Goal: Task Accomplishment & Management: Manage account settings

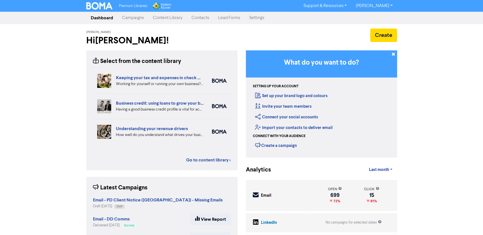
click at [125, 19] on link "Campaigns" at bounding box center [133, 17] width 31 height 11
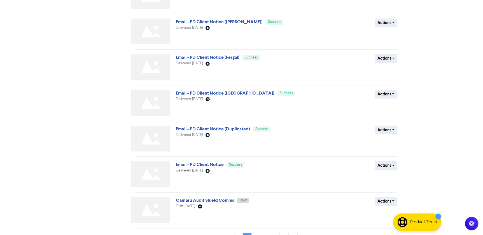
scroll to position [183, 0]
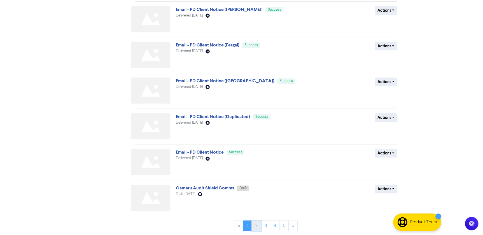
click at [253, 228] on link "2" at bounding box center [257, 226] width 10 height 11
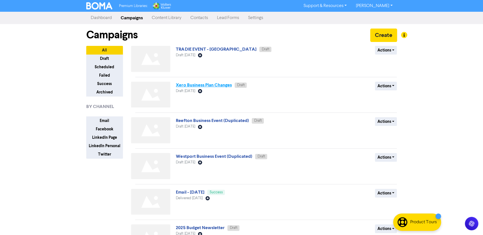
click at [225, 85] on link "Xero Business Plan Changes" at bounding box center [204, 85] width 56 height 6
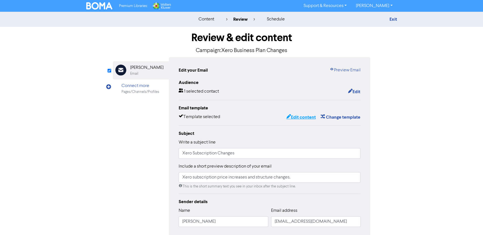
click at [307, 115] on button "Edit content" at bounding box center [301, 117] width 30 height 7
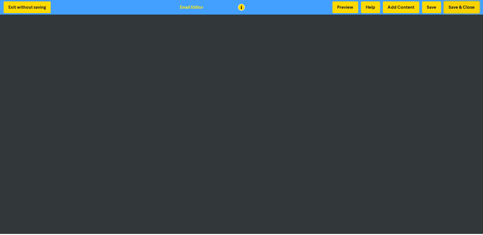
click at [459, 5] on button "Save & Close" at bounding box center [462, 7] width 36 height 12
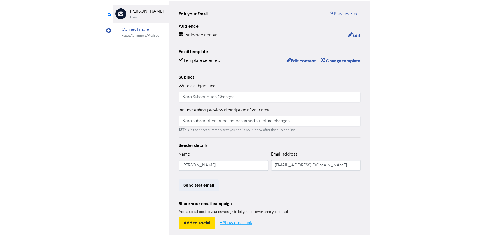
scroll to position [76, 0]
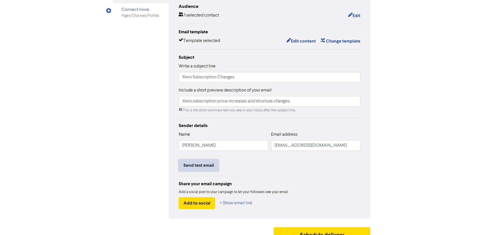
click at [201, 167] on button "Send test email" at bounding box center [199, 166] width 40 height 12
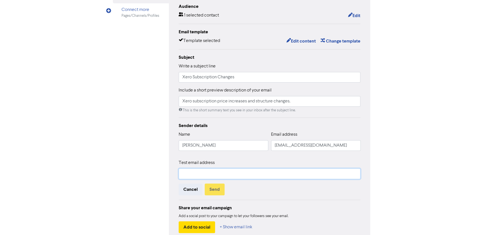
click at [207, 178] on input "text" at bounding box center [270, 174] width 182 height 11
type input "[PERSON_NAME][EMAIL_ADDRESS][PERSON_NAME][DOMAIN_NAME]"
click at [219, 190] on button "Send" at bounding box center [215, 190] width 20 height 12
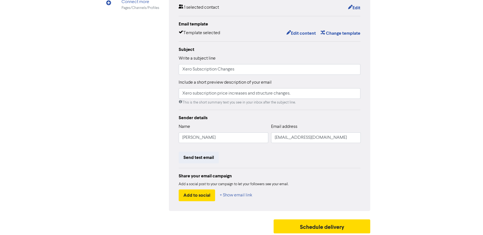
scroll to position [85, 0]
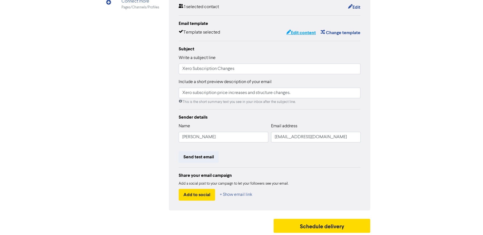
click at [307, 32] on button "Edit content" at bounding box center [301, 32] width 30 height 7
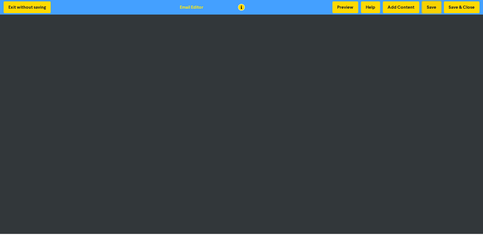
click at [436, 6] on button "Save" at bounding box center [431, 7] width 19 height 12
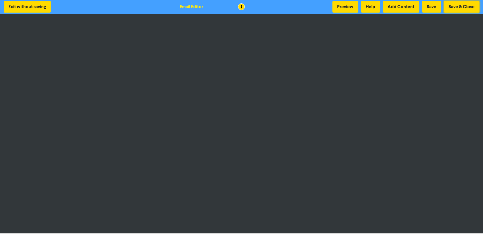
drag, startPoint x: 468, startPoint y: 10, endPoint x: 457, endPoint y: 22, distance: 16.5
click at [468, 9] on button "Save & Close" at bounding box center [462, 7] width 36 height 12
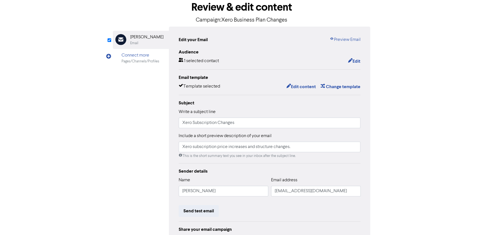
scroll to position [76, 0]
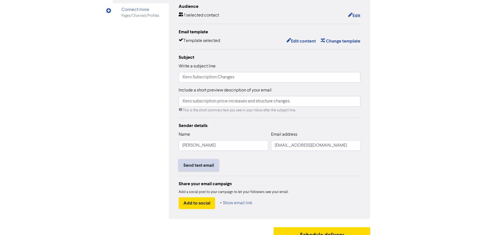
click at [204, 165] on button "Send test email" at bounding box center [199, 166] width 40 height 12
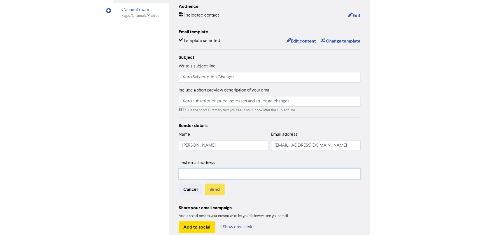
click at [226, 175] on input "text" at bounding box center [270, 174] width 182 height 11
type input "[PERSON_NAME][EMAIL_ADDRESS][PERSON_NAME][DOMAIN_NAME]"
click at [219, 188] on button "Send" at bounding box center [215, 190] width 20 height 12
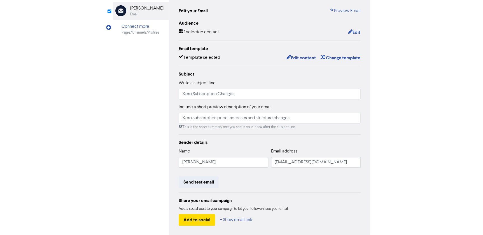
scroll to position [85, 0]
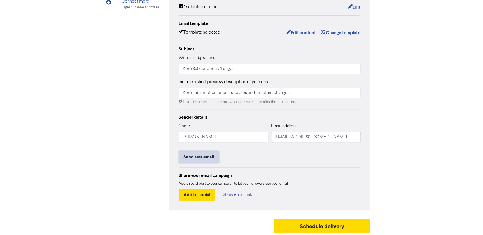
click at [201, 154] on button "Send test email" at bounding box center [199, 157] width 40 height 12
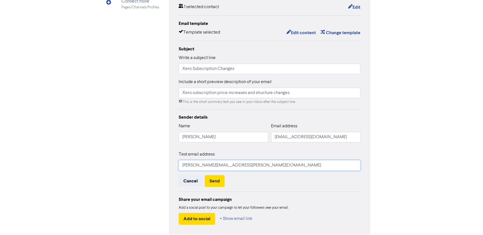
click at [246, 165] on input "[PERSON_NAME][EMAIL_ADDRESS][PERSON_NAME][DOMAIN_NAME]" at bounding box center [270, 165] width 182 height 11
type input "[PERSON_NAME][EMAIL_ADDRESS][PERSON_NAME][DOMAIN_NAME]"
click at [221, 182] on button "Send" at bounding box center [215, 181] width 20 height 12
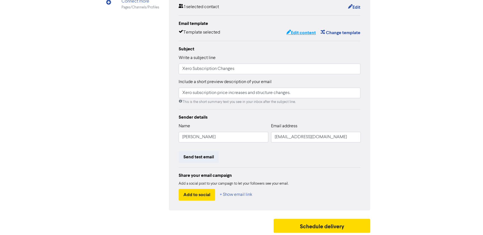
click at [299, 31] on button "Edit content" at bounding box center [301, 32] width 30 height 7
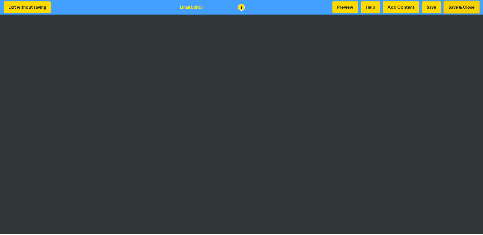
click at [465, 5] on button "Save & Close" at bounding box center [462, 7] width 36 height 12
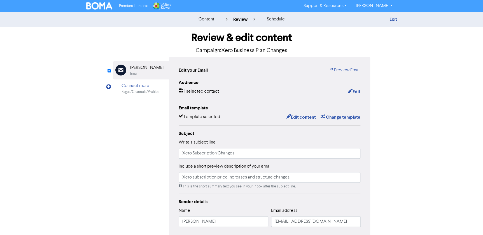
scroll to position [85, 0]
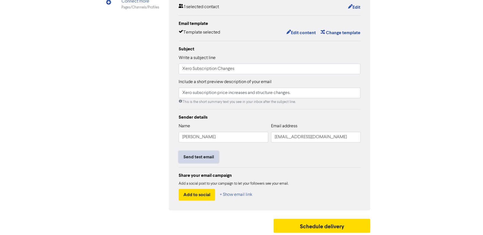
click at [210, 158] on button "Send test email" at bounding box center [199, 157] width 40 height 12
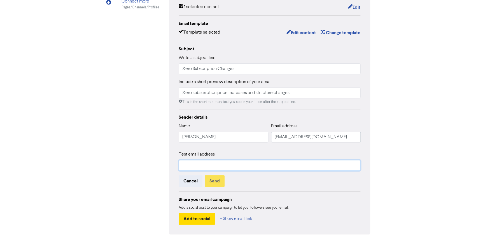
click at [211, 162] on input "text" at bounding box center [270, 165] width 182 height 11
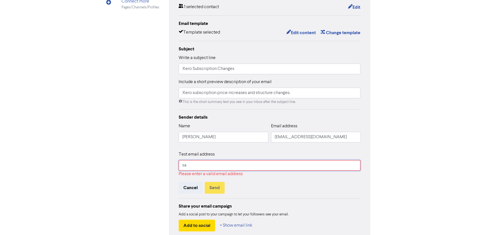
type input "s"
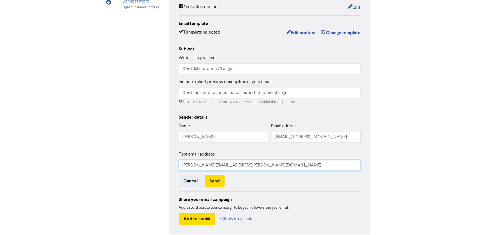
click at [226, 164] on input "[PERSON_NAME][EMAIL_ADDRESS][PERSON_NAME][DOMAIN_NAME]" at bounding box center [270, 165] width 182 height 11
type input "[PERSON_NAME][EMAIL_ADDRESS][PERSON_NAME][DOMAIN_NAME]"
click at [270, 188] on div "Sender details Name [PERSON_NAME] Email address [EMAIL_ADDRESS][DOMAIN_NAME] Te…" at bounding box center [270, 169] width 182 height 111
click at [220, 177] on button "Send" at bounding box center [215, 181] width 20 height 12
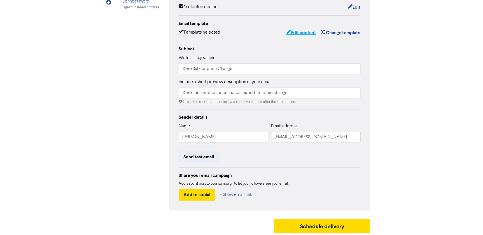
click at [300, 34] on button "Edit content" at bounding box center [301, 32] width 30 height 7
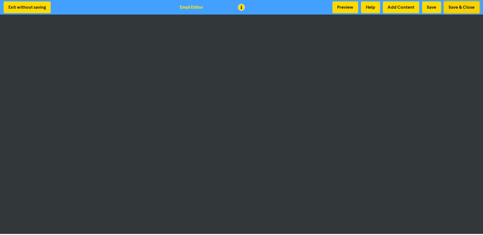
click at [462, 11] on button "Save & Close" at bounding box center [462, 7] width 36 height 12
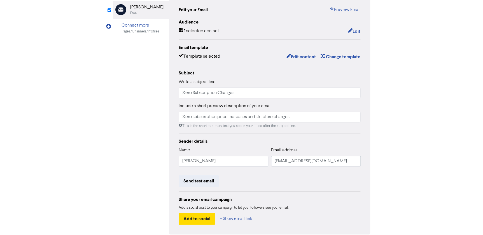
scroll to position [85, 0]
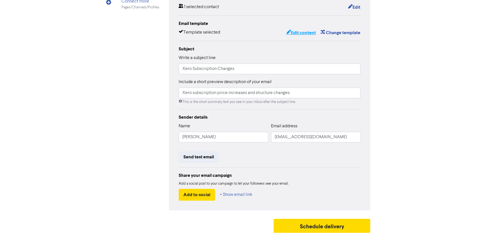
click at [312, 32] on button "Edit content" at bounding box center [301, 32] width 30 height 7
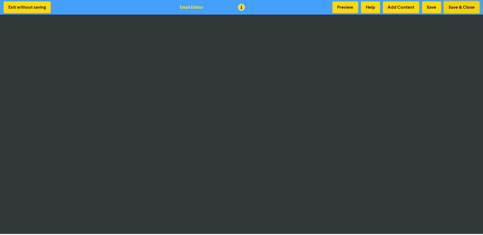
click at [458, 10] on button "Save & Close" at bounding box center [462, 7] width 36 height 12
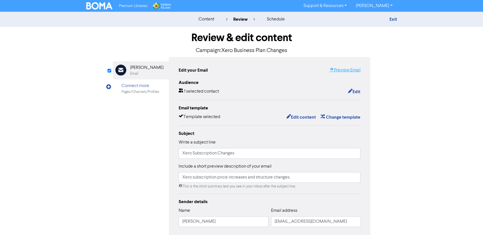
click at [343, 70] on link "Preview Email" at bounding box center [344, 70] width 31 height 7
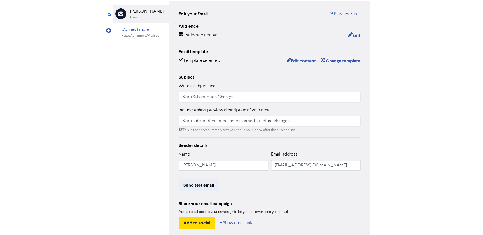
scroll to position [85, 0]
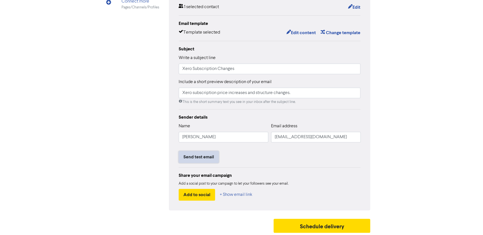
click at [190, 159] on button "Send test email" at bounding box center [199, 157] width 40 height 12
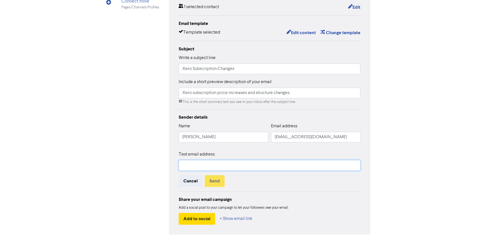
click at [201, 162] on input "text" at bounding box center [270, 165] width 182 height 11
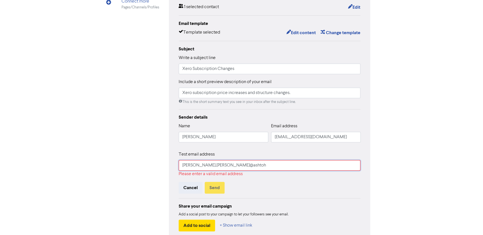
type input "[PERSON_NAME].[PERSON_NAME]@ashtoh"
drag, startPoint x: 276, startPoint y: 92, endPoint x: 104, endPoint y: 85, distance: 171.8
click at [106, 86] on div "Review & edit content Campaign: Xero Business Plan Changes Email Created with S…" at bounding box center [241, 104] width 319 height 324
type input "Xero subscription price increases and structure changes."
click at [286, 174] on div "Please enter a valid email address" at bounding box center [270, 174] width 182 height 7
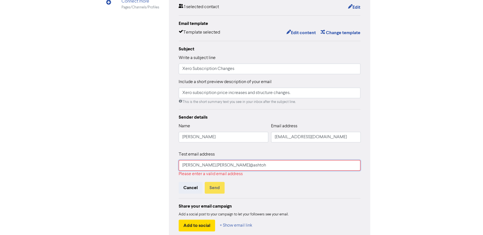
click at [265, 163] on input "[PERSON_NAME].[PERSON_NAME]@ashtoh" at bounding box center [270, 165] width 182 height 11
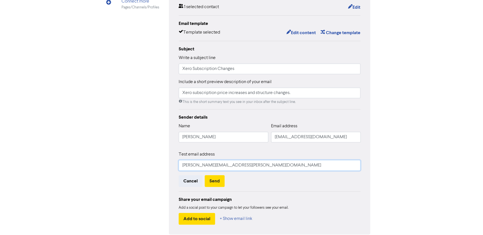
click at [266, 159] on div "Test email address [PERSON_NAME][EMAIL_ADDRESS][PERSON_NAME][DOMAIN_NAME]" at bounding box center [270, 161] width 182 height 20
click at [247, 168] on input "[PERSON_NAME][EMAIL_ADDRESS][PERSON_NAME][DOMAIN_NAME]" at bounding box center [270, 165] width 182 height 11
type input "[PERSON_NAME][EMAIL_ADDRESS][PERSON_NAME][DOMAIN_NAME]"
drag, startPoint x: 263, startPoint y: 184, endPoint x: 259, endPoint y: 184, distance: 3.9
click at [263, 184] on div "Cancel Send" at bounding box center [270, 181] width 182 height 12
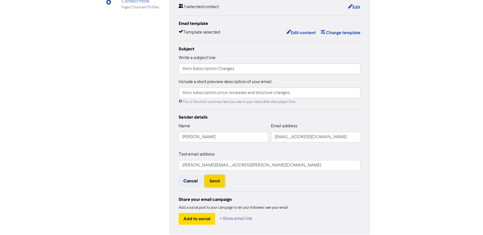
click at [214, 182] on button "Send" at bounding box center [215, 181] width 20 height 12
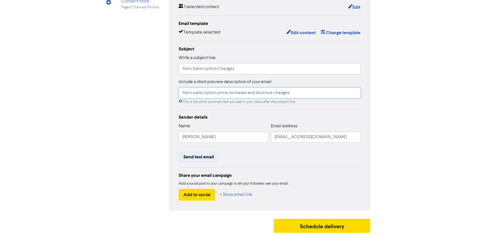
drag, startPoint x: 309, startPoint y: 92, endPoint x: 249, endPoint y: 79, distance: 61.4
click at [249, 79] on div "Include a short preview description of your email Xero subscription price incre…" at bounding box center [270, 92] width 182 height 26
drag, startPoint x: 248, startPoint y: 68, endPoint x: 148, endPoint y: 61, distance: 100.0
click at [148, 61] on div "Email Created with Sketch. [PERSON_NAME] Email Connect more Pages/Channels/Prof…" at bounding box center [242, 92] width 258 height 238
paste input ""Xero Subscription Changes - Effective [DATE]"???"
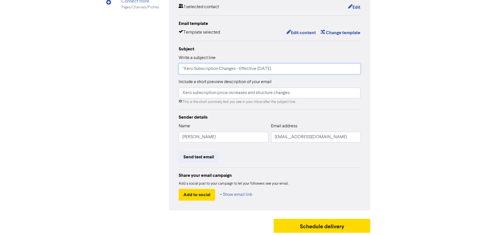
drag, startPoint x: 264, startPoint y: 68, endPoint x: 311, endPoint y: 71, distance: 47.4
click at [311, 71] on input ""Xero Subscription Changes - Effective [DATE]" at bounding box center [270, 69] width 182 height 11
click at [308, 64] on input ""Xero Subscription Changes - Effective [DATE]" at bounding box center [270, 69] width 182 height 11
click at [185, 67] on input ""Xero Subscription Changes - Effective [DATE]" at bounding box center [270, 69] width 182 height 11
click at [183, 67] on input ""Xero Subscription Changes - Effective [DATE]" at bounding box center [270, 69] width 182 height 11
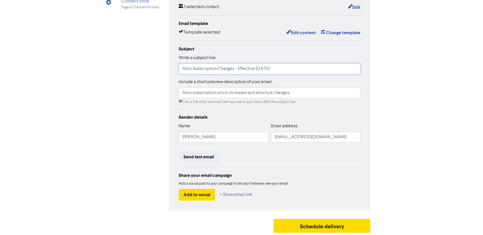
type input "Xero Subscription Changes - Effective [DATE]"
click at [322, 168] on div "Share your email campaign Add a social post to your campaign to let your follow…" at bounding box center [270, 184] width 182 height 33
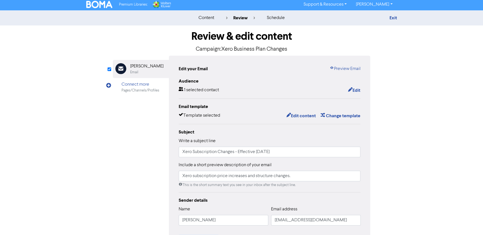
scroll to position [0, 0]
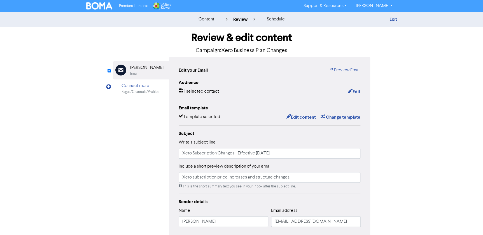
drag, startPoint x: 387, startPoint y: 131, endPoint x: 373, endPoint y: 157, distance: 30.2
click at [387, 131] on div "Review & edit content Campaign: Xero Business Plan Changes Email Created with S…" at bounding box center [241, 174] width 319 height 294
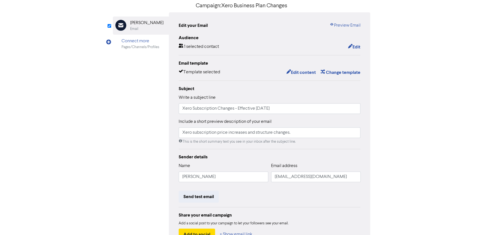
scroll to position [85, 0]
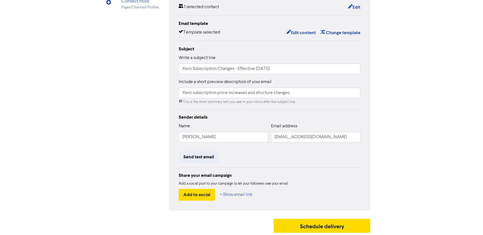
click at [377, 131] on div "Review & edit content Campaign: Xero Business Plan Changes Email Created with S…" at bounding box center [241, 89] width 319 height 294
click at [112, 103] on div "Review & edit content Campaign: Xero Business Plan Changes Email Created with S…" at bounding box center [242, 89] width 266 height 294
click at [406, 33] on div "content review schedule Exit Review & edit content Campaign: Xero Business Plan…" at bounding box center [241, 81] width 483 height 309
